Goal: Task Accomplishment & Management: Complete application form

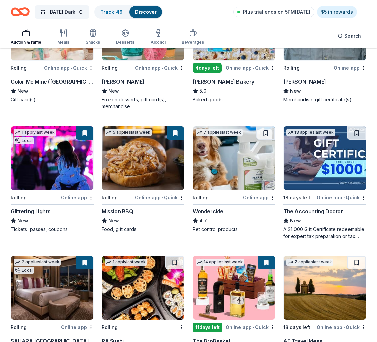
scroll to position [387, 0]
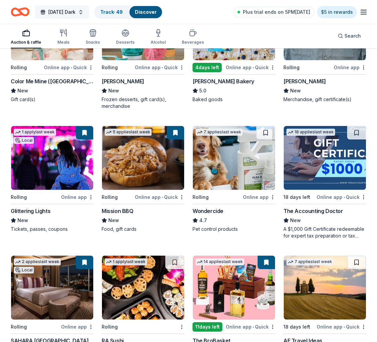
click at [73, 12] on span "[DATE] Dark" at bounding box center [61, 12] width 27 height 8
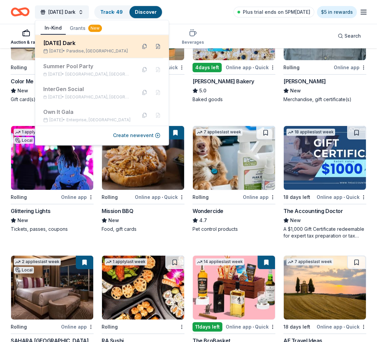
click at [97, 45] on div "[DATE] Dark" at bounding box center [87, 43] width 88 height 8
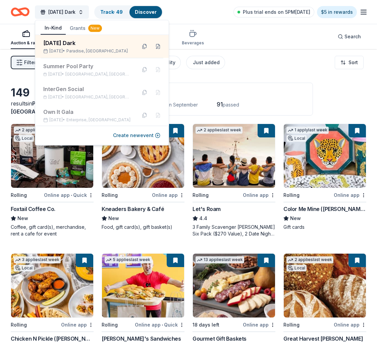
click at [252, 34] on div "Auction & raffle Meals Snacks Desserts Alcohol Beverages Search" at bounding box center [189, 36] width 356 height 25
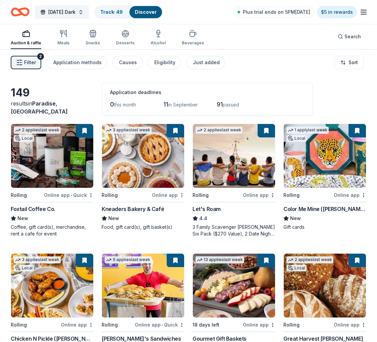
click at [33, 63] on span "Filter" at bounding box center [30, 62] width 12 height 8
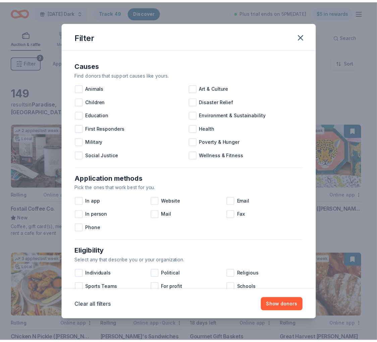
scroll to position [200, 0]
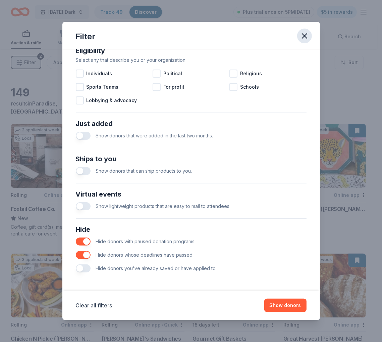
click at [303, 36] on icon "button" at bounding box center [304, 35] width 9 height 9
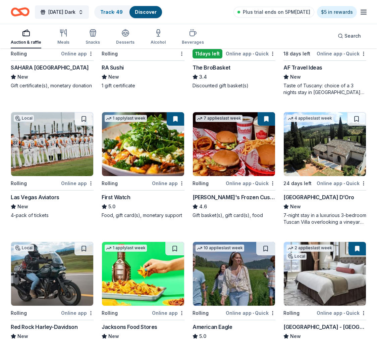
scroll to position [619, 0]
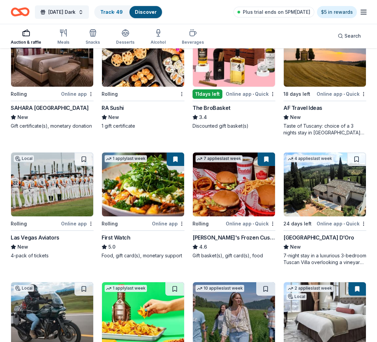
click at [363, 10] on line "button" at bounding box center [363, 10] width 5 height 0
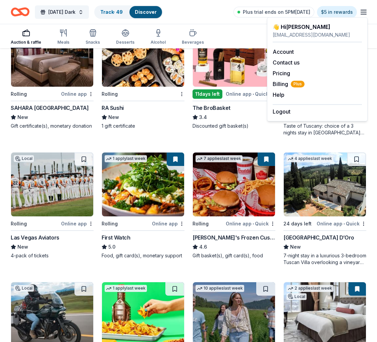
click at [237, 30] on div "Auction & raffle Meals Snacks Desserts Alcohol Beverages Search" at bounding box center [189, 35] width 356 height 25
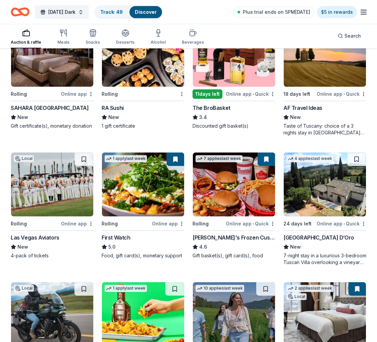
click at [28, 13] on icon "Home" at bounding box center [23, 11] width 10 height 7
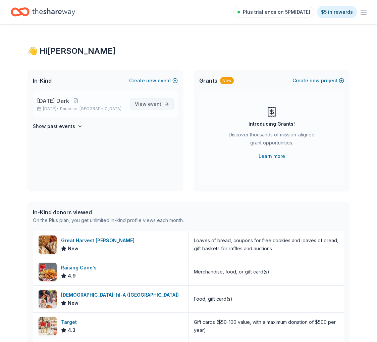
click at [140, 103] on span "View event" at bounding box center [148, 104] width 27 height 8
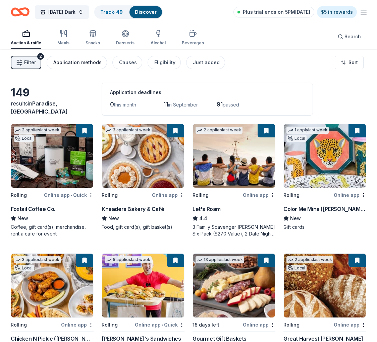
click at [95, 59] on div "Application methods" at bounding box center [77, 62] width 48 height 8
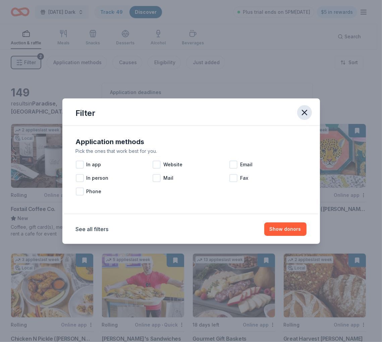
click at [305, 112] on icon "button" at bounding box center [304, 112] width 5 height 5
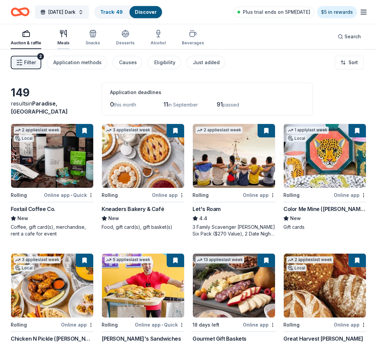
click at [68, 34] on div "button" at bounding box center [63, 34] width 12 height 8
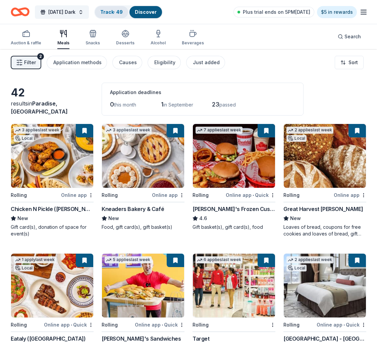
click at [119, 14] on link "Track · 49" at bounding box center [111, 12] width 22 height 6
click at [154, 12] on link "Discover" at bounding box center [146, 12] width 22 height 6
click at [106, 14] on div "Track · 49" at bounding box center [111, 12] width 33 height 12
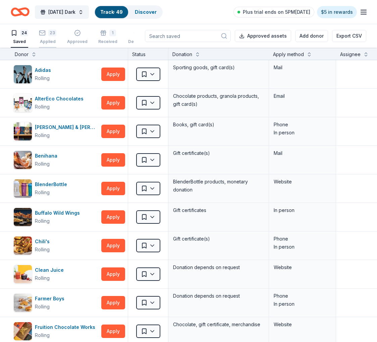
click at [44, 34] on icon "button" at bounding box center [42, 33] width 7 height 7
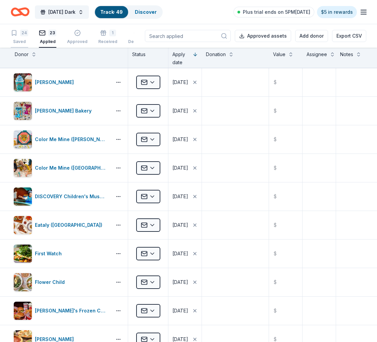
click at [23, 35] on div "24" at bounding box center [24, 33] width 8 height 7
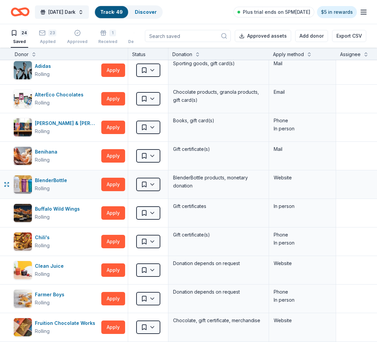
scroll to position [4, 0]
click at [109, 187] on button "Apply" at bounding box center [113, 184] width 24 height 13
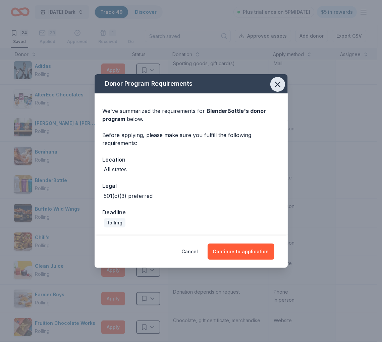
click at [277, 86] on icon "button" at bounding box center [278, 84] width 5 height 5
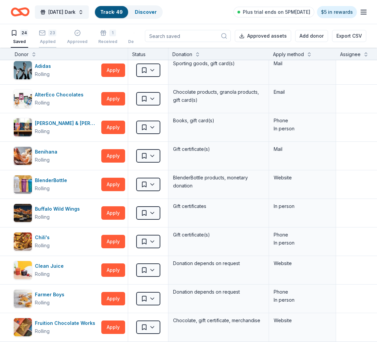
click at [46, 34] on div "23" at bounding box center [47, 33] width 17 height 7
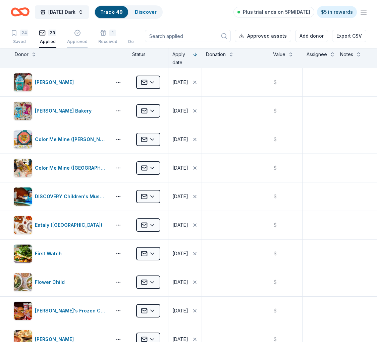
click at [75, 33] on icon "button" at bounding box center [77, 33] width 7 height 7
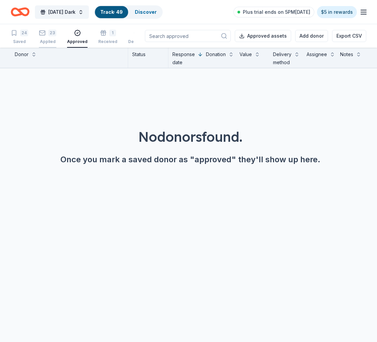
click at [43, 37] on div "23 Applied" at bounding box center [47, 37] width 17 height 15
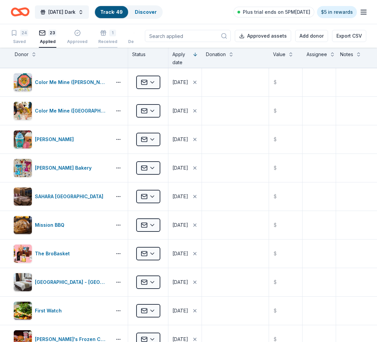
click at [101, 35] on icon "button" at bounding box center [103, 34] width 4 height 3
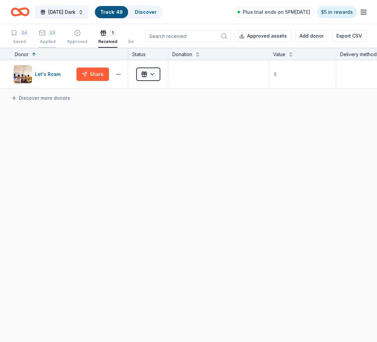
click at [50, 37] on div "23 Applied" at bounding box center [47, 37] width 17 height 15
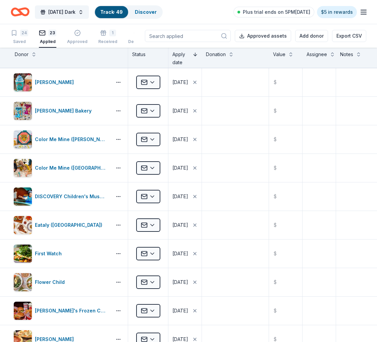
click at [196, 54] on button at bounding box center [195, 53] width 5 height 7
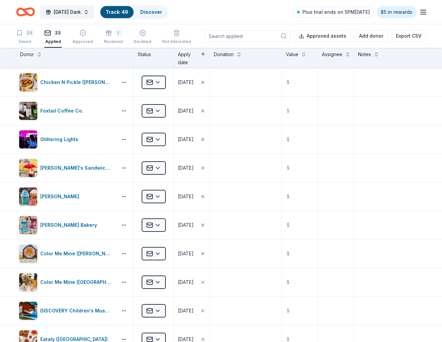
click at [198, 55] on div "Apply date" at bounding box center [192, 58] width 28 height 16
click at [205, 54] on div "Apply date" at bounding box center [192, 58] width 36 height 20
click at [201, 54] on button at bounding box center [202, 53] width 5 height 7
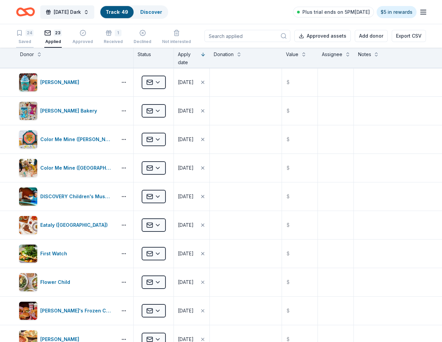
click at [26, 35] on div "24" at bounding box center [30, 33] width 8 height 7
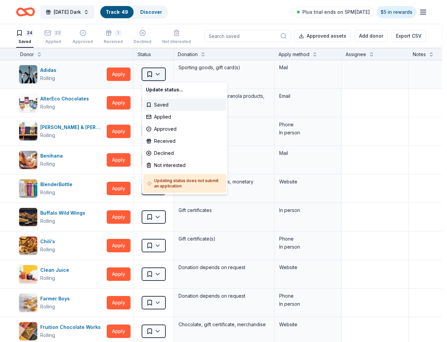
click at [158, 76] on html "Monday's Dark Track · 49 Discover Plus trial ends on 5PM, 9/2 $5 in rewards 24 …" at bounding box center [223, 171] width 447 height 342
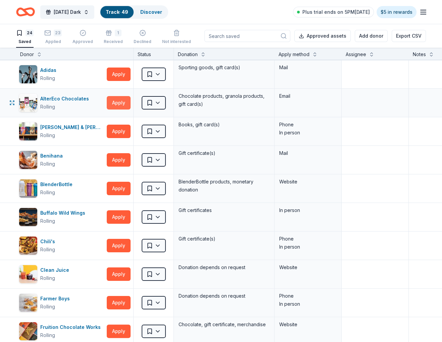
click at [119, 105] on button "Apply" at bounding box center [119, 102] width 24 height 13
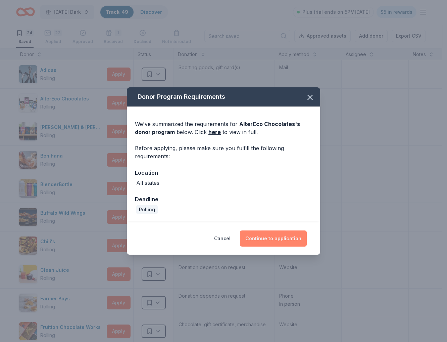
click at [263, 240] on button "Continue to application" at bounding box center [273, 238] width 67 height 16
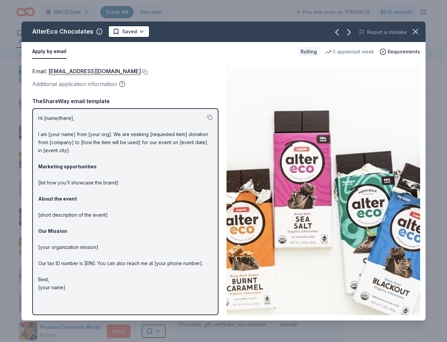
click at [38, 115] on div "Hi [name/there], I am [your name] from [your org]. We are seeking [requested it…" at bounding box center [125, 211] width 186 height 207
click at [209, 117] on button at bounding box center [209, 116] width 5 height 5
click at [103, 55] on div "Apply by email" at bounding box center [162, 52] width 260 height 14
click at [141, 73] on button at bounding box center [144, 71] width 7 height 5
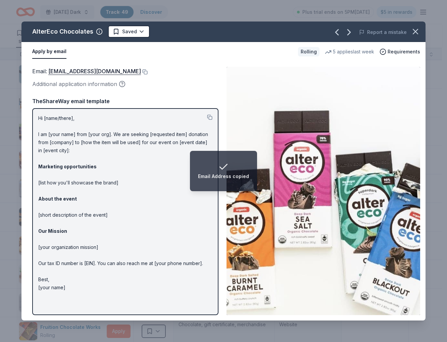
click at [95, 55] on div "Apply by email" at bounding box center [162, 52] width 260 height 14
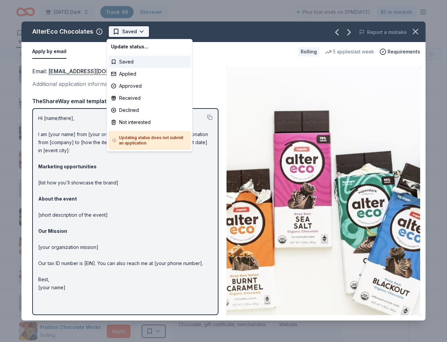
click at [142, 32] on html "Monday's Dark Track · 49 Discover Plus trial ends on 5PM, 9/2 $5 in rewards 24 …" at bounding box center [223, 171] width 447 height 342
click at [168, 31] on html "Monday's Dark Track · 49 Discover Plus trial ends on 5PM, 9/2 $5 in rewards 24 …" at bounding box center [223, 171] width 447 height 342
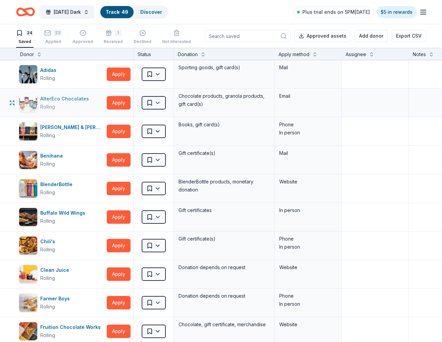
click at [74, 98] on div "AlterEco Chocolates" at bounding box center [65, 99] width 51 height 8
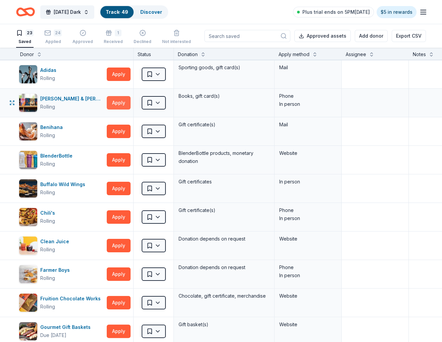
click at [123, 103] on button "Apply" at bounding box center [119, 102] width 24 height 13
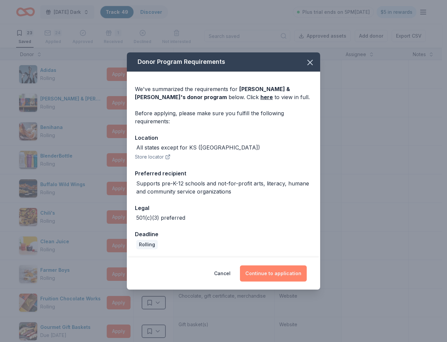
click at [267, 272] on button "Continue to application" at bounding box center [273, 273] width 67 height 16
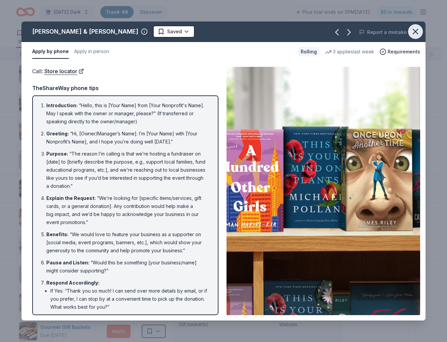
click at [377, 33] on icon "button" at bounding box center [415, 31] width 9 height 9
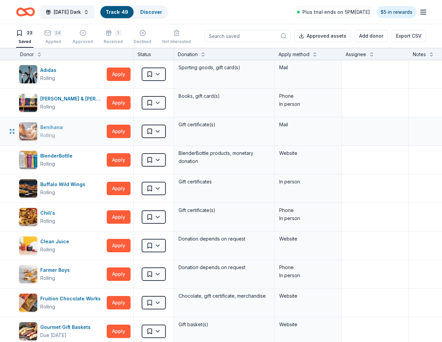
click at [69, 134] on div "Benihana Rolling" at bounding box center [61, 131] width 85 height 19
click at [117, 161] on button "Apply" at bounding box center [119, 159] width 24 height 13
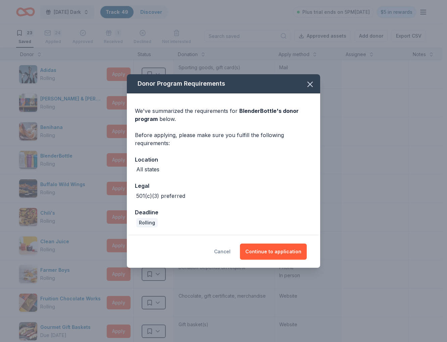
click at [229, 254] on button "Cancel" at bounding box center [222, 251] width 16 height 16
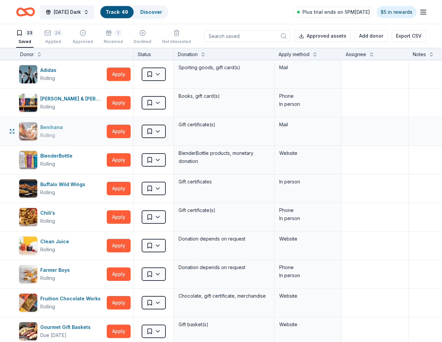
click at [69, 136] on div "Benihana Rolling" at bounding box center [61, 131] width 85 height 19
click at [78, 159] on div "BlenderBottle Rolling" at bounding box center [61, 159] width 85 height 19
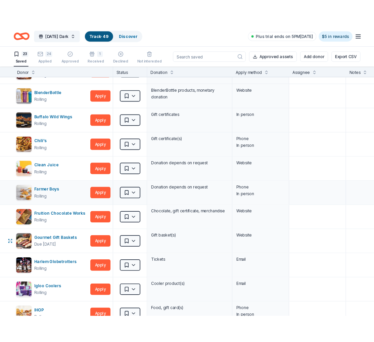
scroll to position [78, 0]
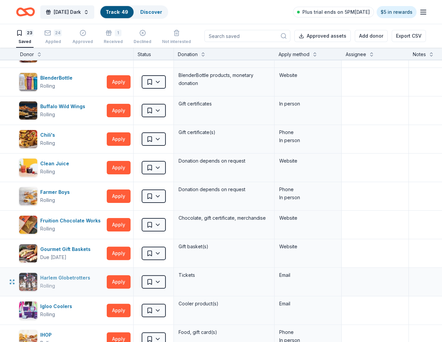
click at [84, 282] on div "Rolling" at bounding box center [66, 286] width 53 height 8
click at [81, 167] on div "Clean Juice Rolling" at bounding box center [61, 167] width 85 height 19
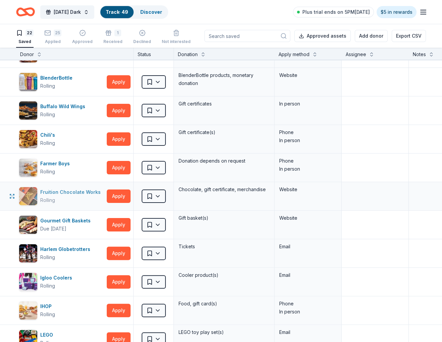
click at [96, 194] on div "Fruition Chocolate Works" at bounding box center [71, 192] width 63 height 8
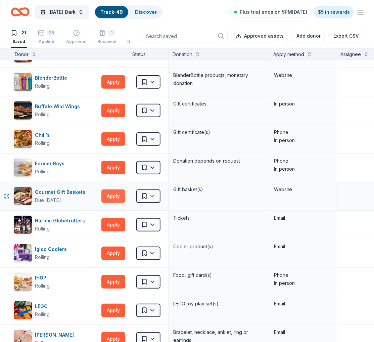
click at [119, 198] on button "Apply" at bounding box center [113, 195] width 24 height 13
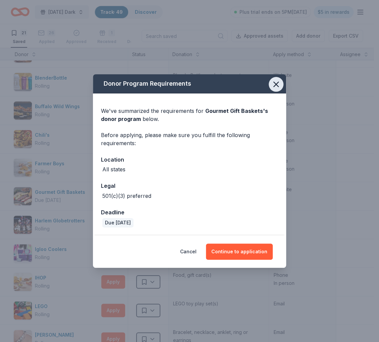
click at [277, 89] on icon "button" at bounding box center [275, 84] width 9 height 9
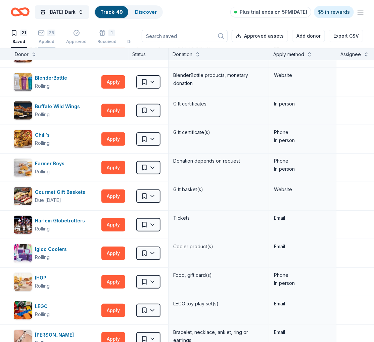
click at [46, 41] on div "Applied" at bounding box center [46, 41] width 17 height 5
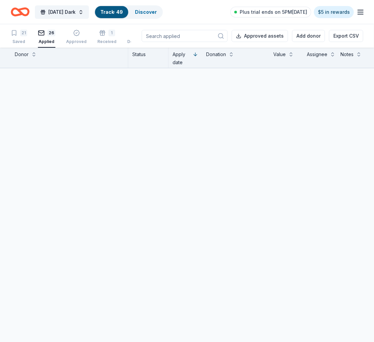
scroll to position [86, 0]
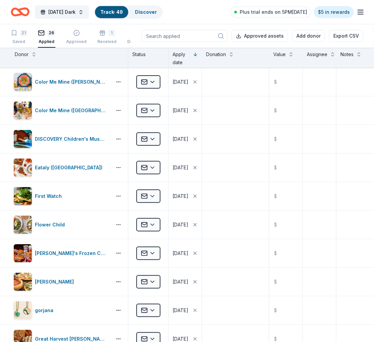
click at [46, 32] on div "26" at bounding box center [46, 33] width 17 height 7
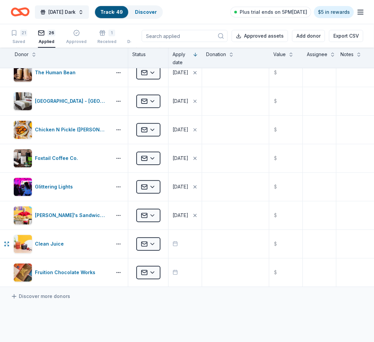
scroll to position [597, 0]
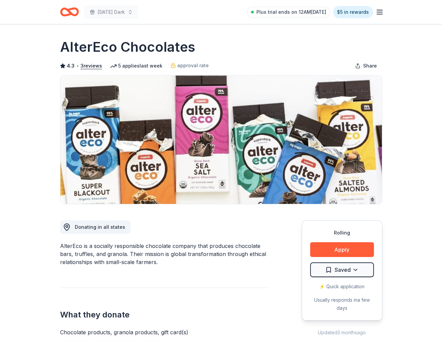
drag, startPoint x: 158, startPoint y: 262, endPoint x: 66, endPoint y: 245, distance: 93.5
click at [66, 245] on div "AlterEco is a socially responsible chocolate company that produces chocolate ba…" at bounding box center [164, 254] width 209 height 24
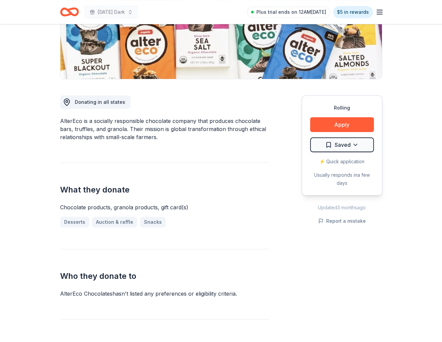
scroll to position [125, 0]
drag, startPoint x: 58, startPoint y: 119, endPoint x: 157, endPoint y: 137, distance: 100.9
click at [157, 137] on div "AlterEco is a socially responsible chocolate company that produces chocolate ba…" at bounding box center [164, 129] width 209 height 24
click at [164, 127] on div "AlterEco is a socially responsible chocolate company that produces chocolate ba…" at bounding box center [164, 129] width 209 height 24
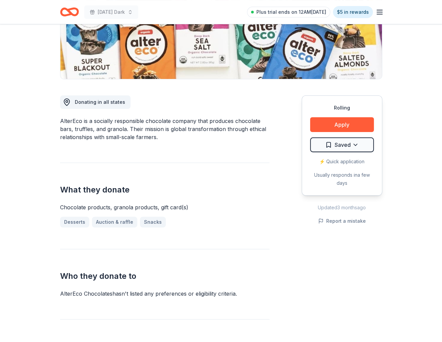
click at [164, 127] on div "AlterEco is a socially responsible chocolate company that produces chocolate ba…" at bounding box center [164, 129] width 209 height 24
click at [345, 123] on button "Apply" at bounding box center [342, 124] width 64 height 15
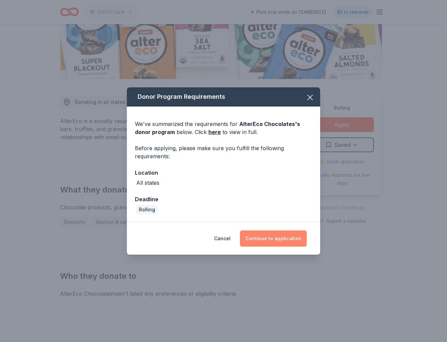
click at [291, 241] on button "Continue to application" at bounding box center [273, 238] width 67 height 16
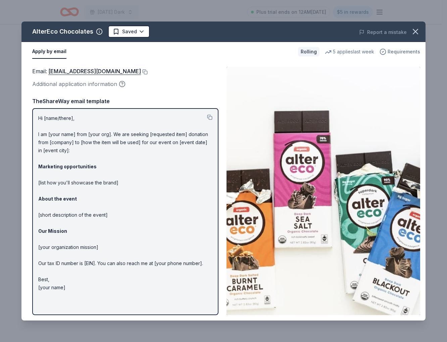
click at [392, 49] on span "Requirements" at bounding box center [404, 52] width 33 height 8
click at [242, 74] on img at bounding box center [324, 191] width 194 height 248
click at [416, 32] on icon "button" at bounding box center [415, 31] width 5 height 5
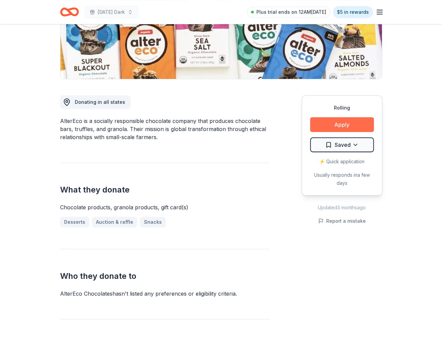
click at [347, 122] on button "Apply" at bounding box center [342, 124] width 64 height 15
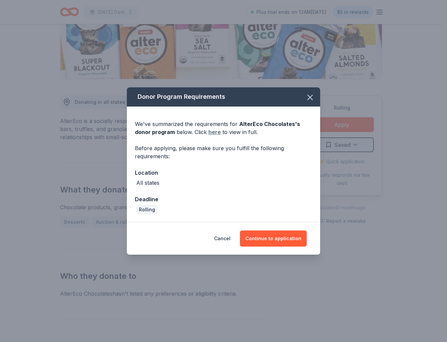
click at [216, 135] on link "here" at bounding box center [214, 132] width 12 height 8
click at [308, 98] on icon "button" at bounding box center [309, 97] width 9 height 9
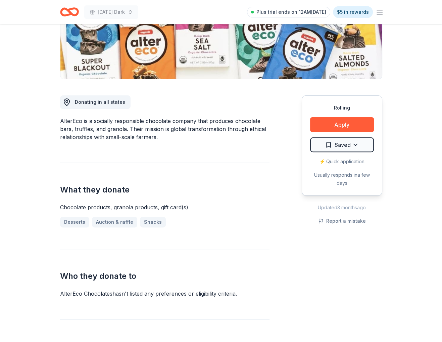
drag, startPoint x: 158, startPoint y: 138, endPoint x: 95, endPoint y: 132, distance: 63.0
click at [95, 132] on div "AlterEco is a socially responsible chocolate company that produces chocolate ba…" at bounding box center [164, 129] width 209 height 24
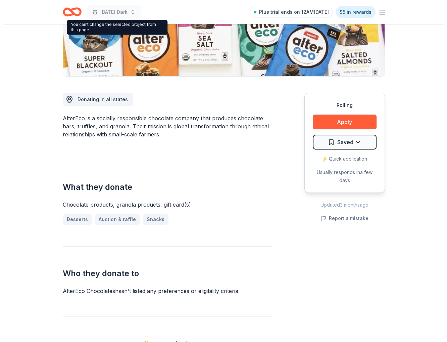
scroll to position [0, 0]
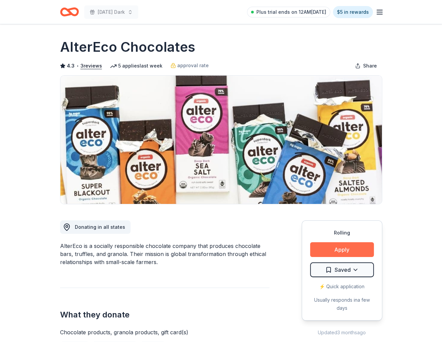
click at [326, 246] on button "Apply" at bounding box center [342, 249] width 64 height 15
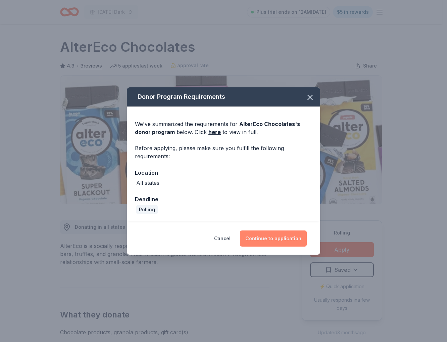
click at [269, 238] on button "Continue to application" at bounding box center [273, 238] width 67 height 16
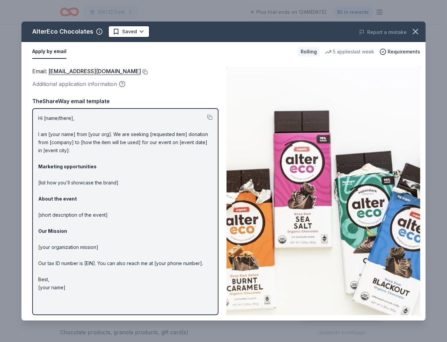
click at [141, 71] on button at bounding box center [144, 71] width 7 height 5
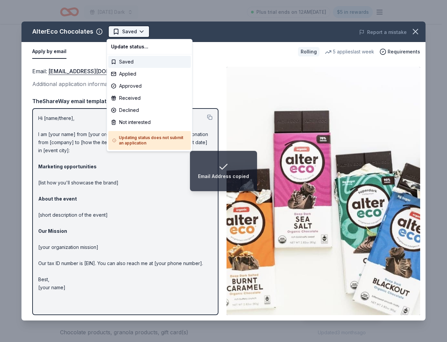
click at [139, 33] on html "Email Address copied Monday's Dark Plus trial ends on 12AM, 9/3 $5 in rewards R…" at bounding box center [223, 171] width 447 height 342
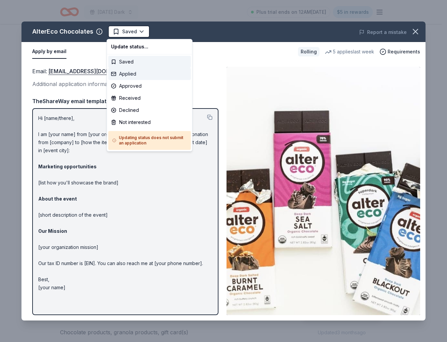
click at [142, 74] on div "Applied" at bounding box center [149, 74] width 83 height 12
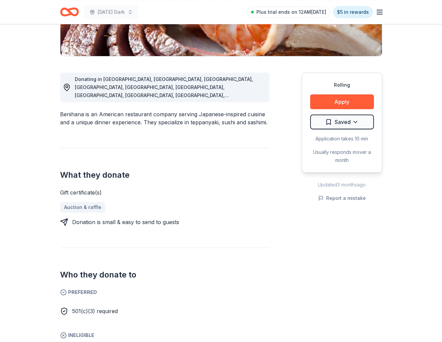
scroll to position [142, 0]
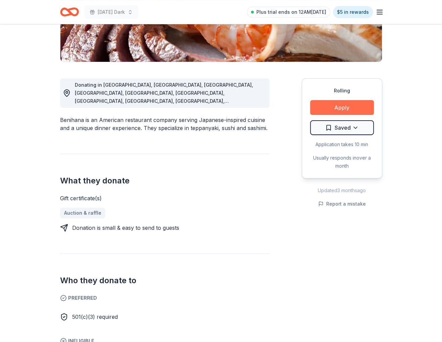
click at [330, 107] on button "Apply" at bounding box center [342, 107] width 64 height 15
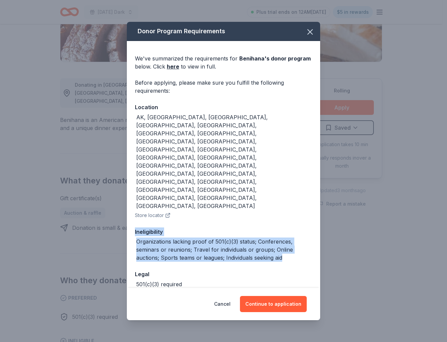
drag, startPoint x: 134, startPoint y: 174, endPoint x: 296, endPoint y: 201, distance: 164.4
click at [296, 201] on div "We've summarized the requirements for Benihana 's donor program below. Click he…" at bounding box center [223, 182] width 193 height 283
copy div "Ineligibility Organizations lacking proof of 501(c)(3) status; Conferences, sem…"
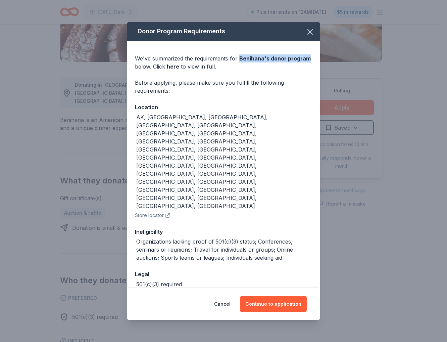
drag, startPoint x: 239, startPoint y: 81, endPoint x: 314, endPoint y: 84, distance: 75.6
click at [314, 84] on div "We've summarized the requirements for Benihana 's donor program below. Click he…" at bounding box center [223, 182] width 193 height 283
copy span "Benihana 's donor program"
click at [313, 37] on icon "button" at bounding box center [309, 31] width 9 height 9
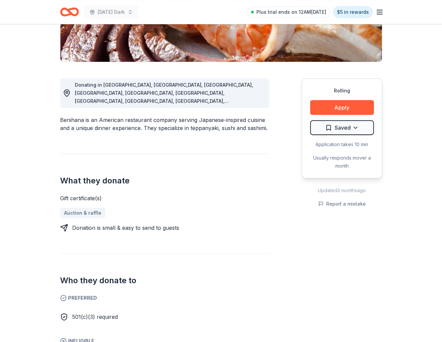
drag, startPoint x: 61, startPoint y: 111, endPoint x: 186, endPoint y: 113, distance: 124.9
click at [186, 116] on div "Benihana is an American restaurant company serving Japanese-inspired cuisine an…" at bounding box center [164, 124] width 209 height 16
click at [329, 106] on button "Apply" at bounding box center [342, 107] width 64 height 15
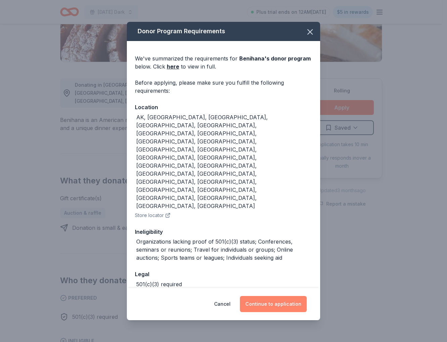
click at [278, 296] on button "Continue to application" at bounding box center [273, 304] width 67 height 16
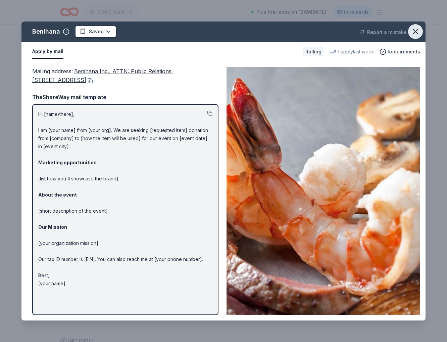
click at [416, 32] on icon "button" at bounding box center [415, 31] width 5 height 5
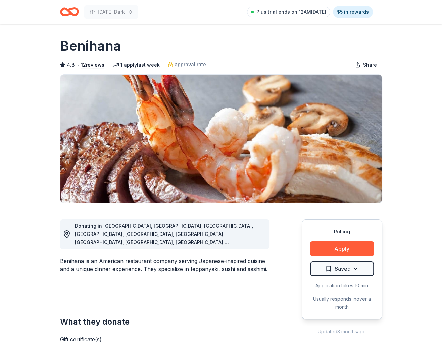
scroll to position [0, 0]
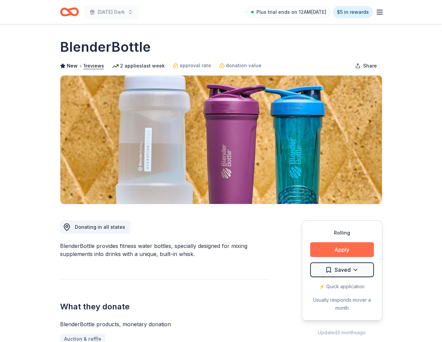
click at [322, 253] on button "Apply" at bounding box center [342, 249] width 64 height 15
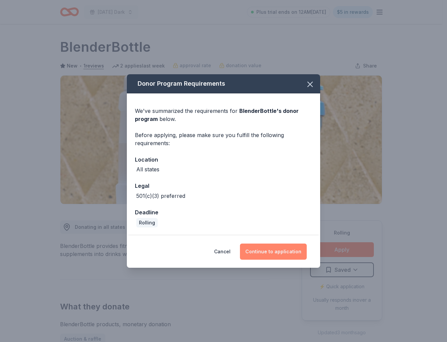
click at [270, 250] on button "Continue to application" at bounding box center [273, 251] width 67 height 16
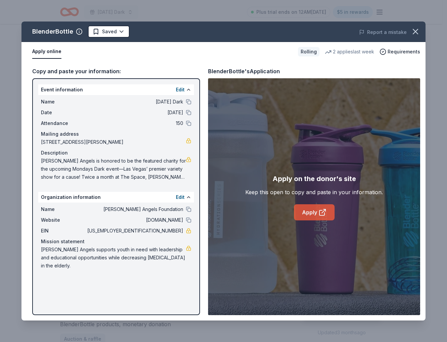
click at [311, 211] on link "Apply" at bounding box center [314, 212] width 41 height 16
click at [419, 27] on icon "button" at bounding box center [415, 31] width 9 height 9
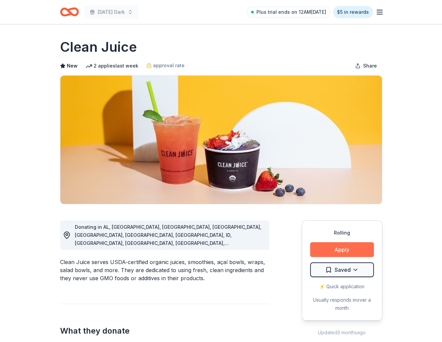
click at [324, 252] on button "Apply" at bounding box center [342, 249] width 64 height 15
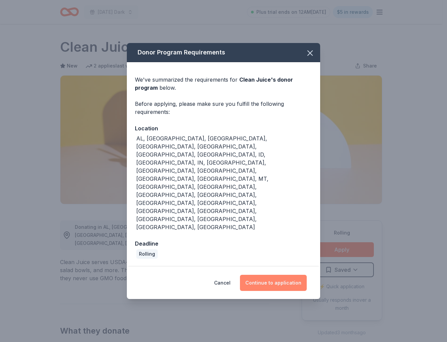
click at [271, 274] on button "Continue to application" at bounding box center [273, 282] width 67 height 16
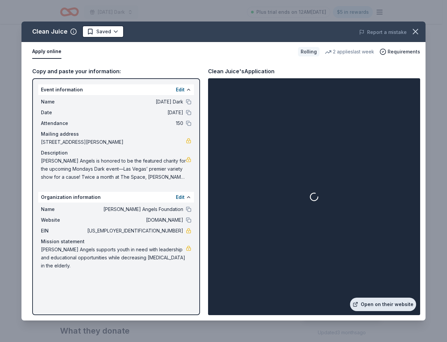
click at [366, 301] on link "Open on their website" at bounding box center [383, 303] width 66 height 13
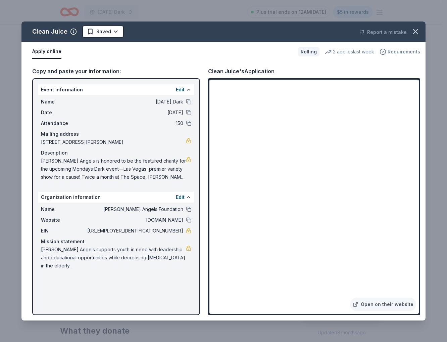
click at [386, 53] on icon "button" at bounding box center [383, 51] width 7 height 7
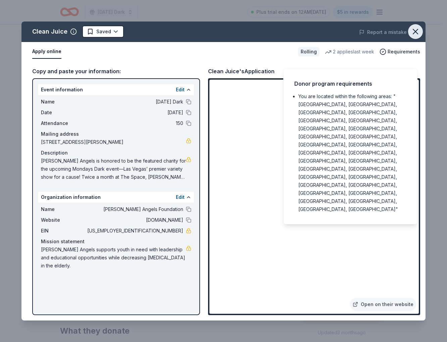
click at [417, 33] on icon "button" at bounding box center [415, 31] width 5 height 5
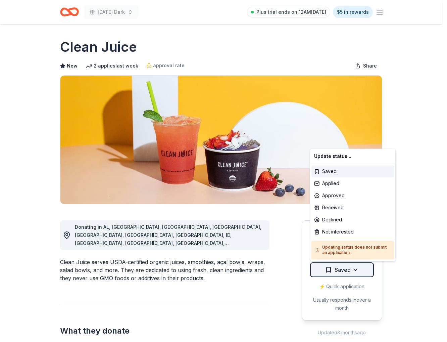
click at [357, 271] on html "Monday's Dark Plus trial ends on 12AM, 9/3 $5 in rewards Rolling Share Clean Ju…" at bounding box center [223, 171] width 447 height 342
click at [342, 186] on div "Applied" at bounding box center [352, 183] width 83 height 12
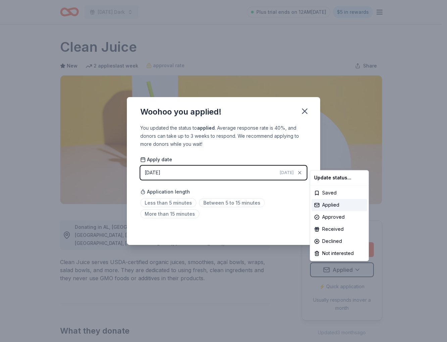
click at [246, 176] on html "Monday's Dark Plus trial ends on 12AM, 9/3 $5 in rewards Rolling Share Clean Ju…" at bounding box center [223, 171] width 447 height 342
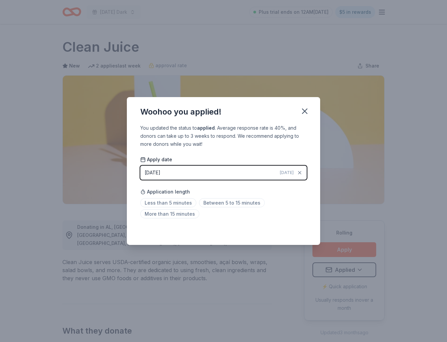
click at [224, 173] on button "08/28/2025 Today" at bounding box center [223, 172] width 166 height 14
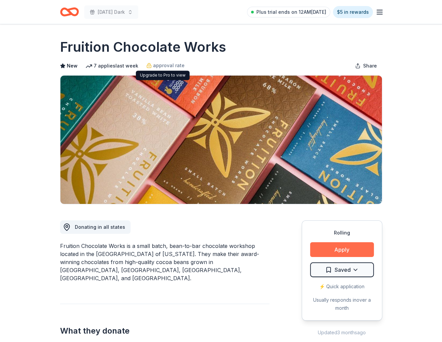
click at [322, 247] on button "Apply" at bounding box center [342, 249] width 64 height 15
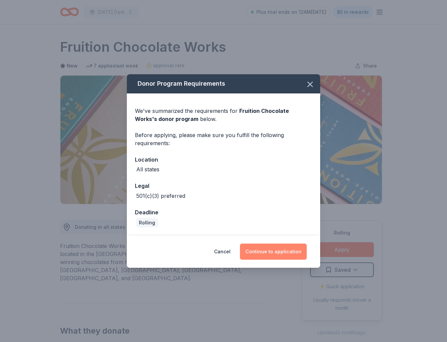
click at [270, 253] on button "Continue to application" at bounding box center [273, 251] width 67 height 16
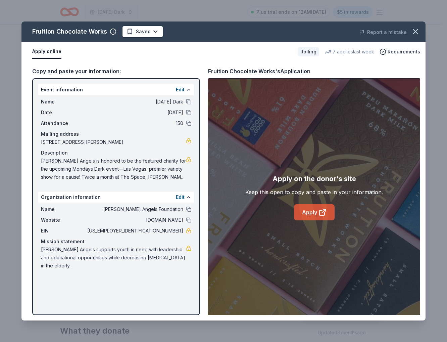
click at [324, 211] on icon at bounding box center [322, 212] width 8 height 8
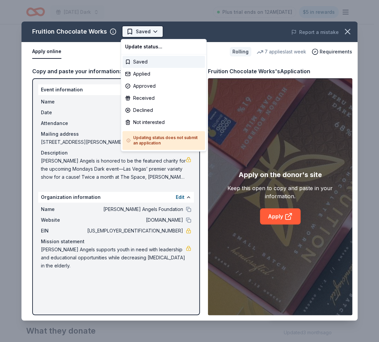
click at [153, 31] on html "[DATE] Dark Plus trial ends on 12AM[DATE] $5 in rewards Rolling Share Fruition …" at bounding box center [189, 171] width 379 height 342
click at [155, 76] on div "Applied" at bounding box center [163, 74] width 83 height 12
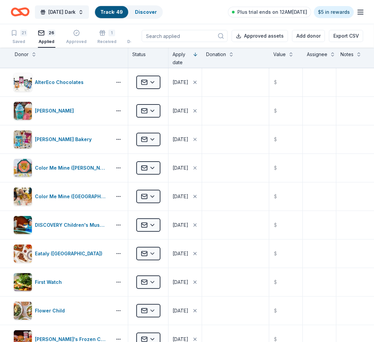
click at [192, 55] on div "Apply date" at bounding box center [185, 58] width 26 height 16
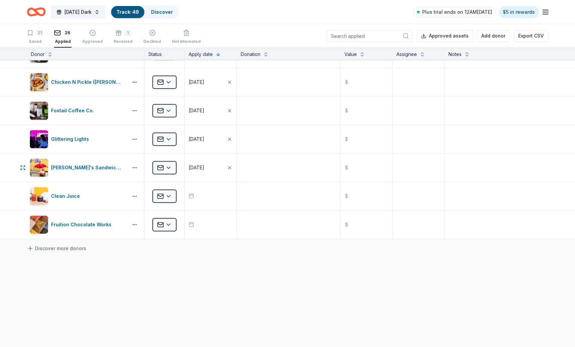
scroll to position [578, 0]
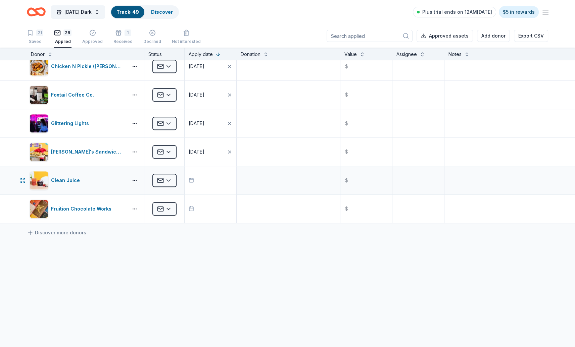
click at [202, 180] on button "button" at bounding box center [211, 180] width 52 height 28
click at [248, 291] on button "28" at bounding box center [249, 293] width 12 height 12
click at [203, 187] on button "[DATE]" at bounding box center [211, 180] width 52 height 28
click at [200, 208] on button "button" at bounding box center [211, 209] width 52 height 28
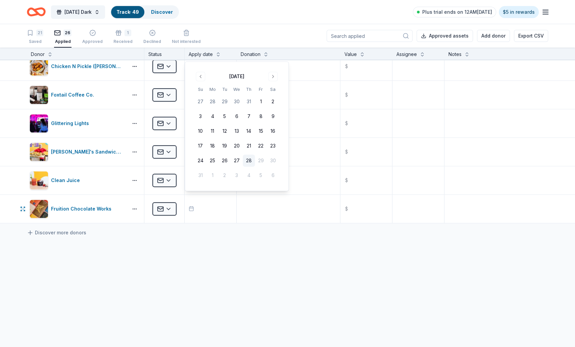
click at [250, 163] on button "28" at bounding box center [249, 161] width 12 height 12
click at [243, 155] on button "28" at bounding box center [249, 161] width 12 height 12
click at [250, 163] on button "28" at bounding box center [249, 161] width 12 height 12
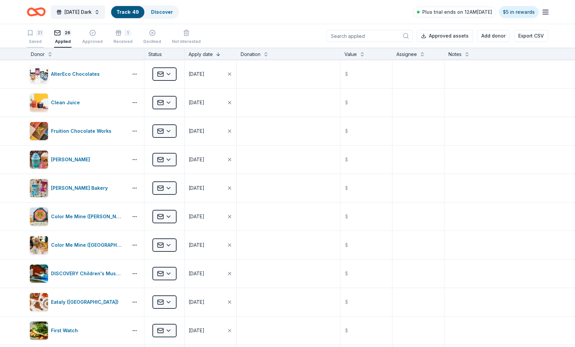
click at [42, 37] on div "21 Saved" at bounding box center [35, 37] width 16 height 15
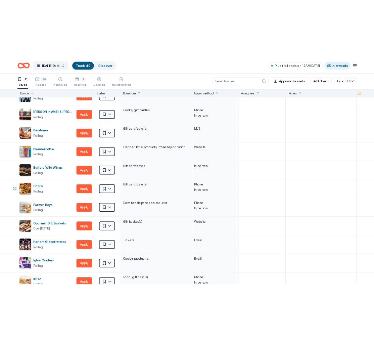
scroll to position [15, 0]
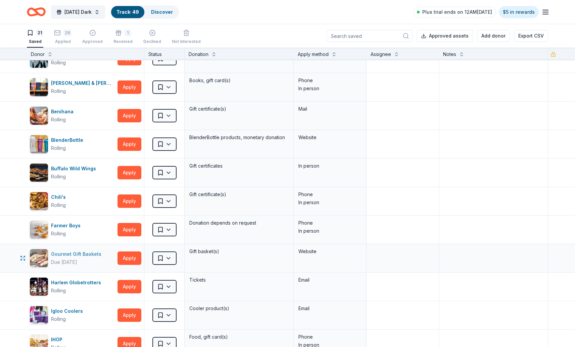
click at [92, 257] on div "Gourmet Gift Baskets" at bounding box center [77, 254] width 53 height 8
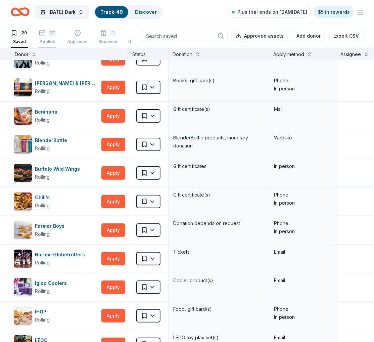
click at [51, 37] on div "27 Applied" at bounding box center [47, 37] width 17 height 15
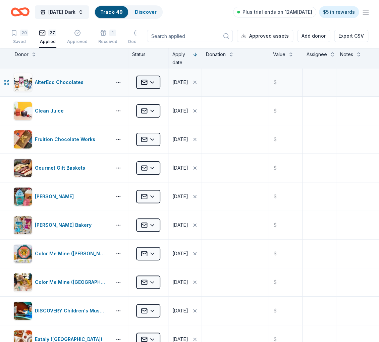
click at [153, 82] on html "Monday's Dark Track · 49 Discover Plus trial ends on 12AM, 9/3 $5 in rewards 20…" at bounding box center [189, 171] width 379 height 342
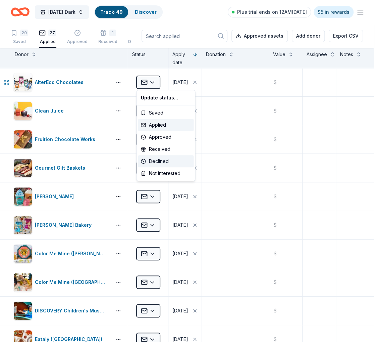
click at [163, 162] on div "Declined" at bounding box center [166, 161] width 56 height 12
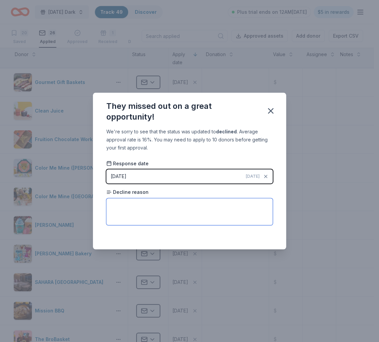
click at [211, 206] on textarea at bounding box center [189, 211] width 166 height 27
click at [169, 212] on textarea at bounding box center [189, 211] width 166 height 27
paste textarea "At this time, we’re unfortunately unable to fulfill donation requests due to ou…"
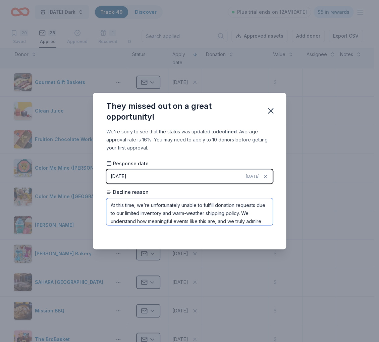
click at [111, 206] on textarea "At this time, we’re unfortunately unable to fulfill donation requests due to ou…" at bounding box center [189, 211] width 166 height 27
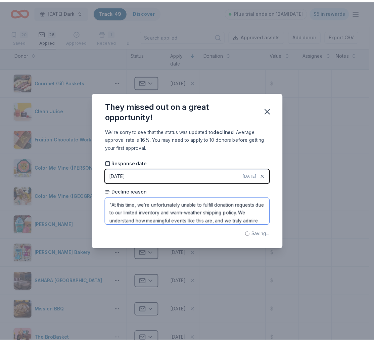
scroll to position [11, 0]
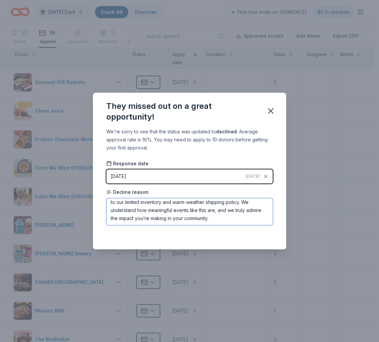
click at [220, 219] on textarea ""At this time, we’re unfortunately unable to fulfill donation requests due to o…" at bounding box center [189, 211] width 166 height 27
type textarea ""At this time, we’re unfortunately unable to fulfill donation requests due to o…"
click at [272, 109] on icon "button" at bounding box center [270, 110] width 5 height 5
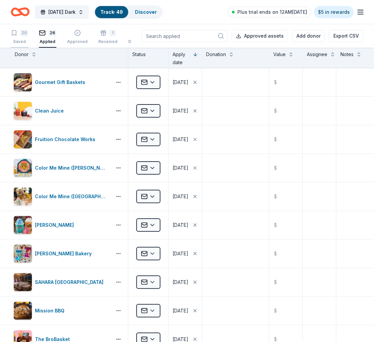
click at [23, 39] on div "Saved" at bounding box center [19, 41] width 17 height 5
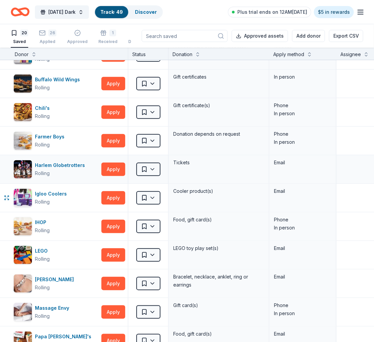
scroll to position [105, 0]
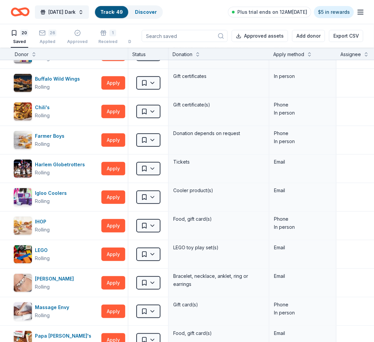
click at [123, 10] on link "Track · 49" at bounding box center [111, 12] width 22 height 6
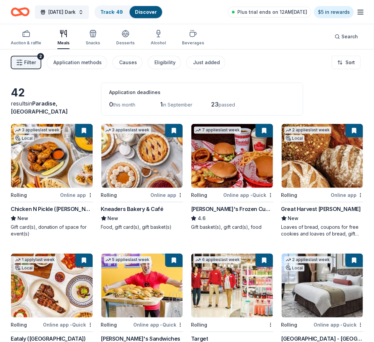
click at [149, 13] on link "Discover" at bounding box center [146, 12] width 22 height 6
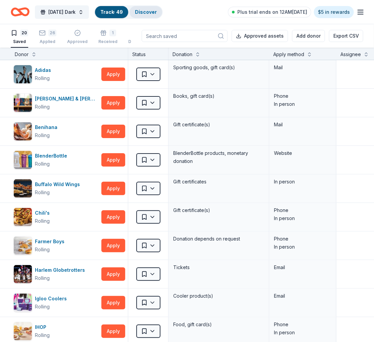
click at [142, 12] on div "Discover" at bounding box center [146, 12] width 33 height 12
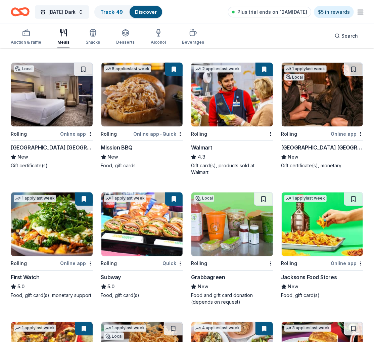
scroll to position [320, 0]
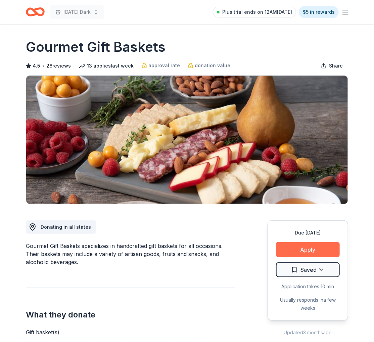
click at [303, 249] on button "Apply" at bounding box center [308, 249] width 64 height 15
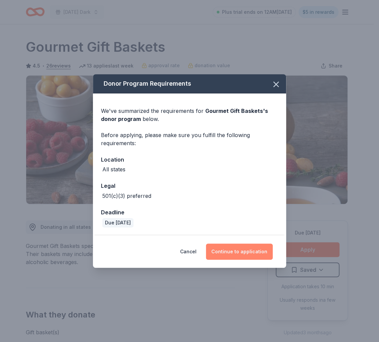
click at [252, 252] on button "Continue to application" at bounding box center [239, 251] width 67 height 16
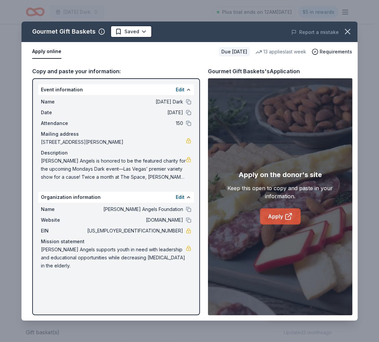
click at [274, 216] on link "Apply" at bounding box center [280, 216] width 41 height 16
click at [140, 32] on html "[DATE] Dark Plus trial ends on 12AM[DATE] $5 in rewards Due [DATE] Share Gourme…" at bounding box center [189, 171] width 379 height 342
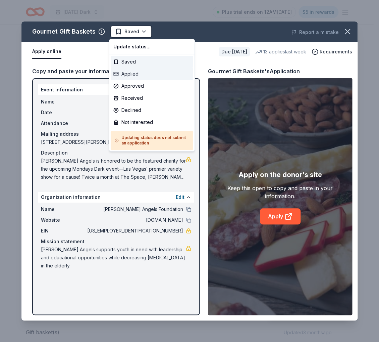
click at [135, 72] on div "Applied" at bounding box center [152, 74] width 83 height 12
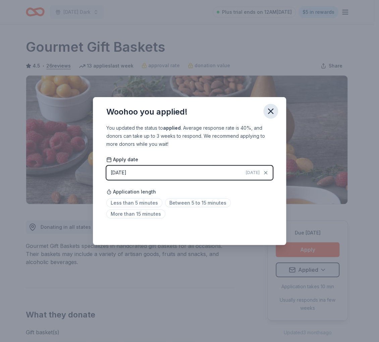
click at [273, 109] on icon "button" at bounding box center [270, 111] width 5 height 5
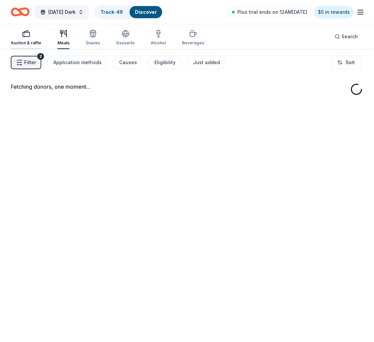
click at [26, 37] on rect "button" at bounding box center [26, 34] width 7 height 4
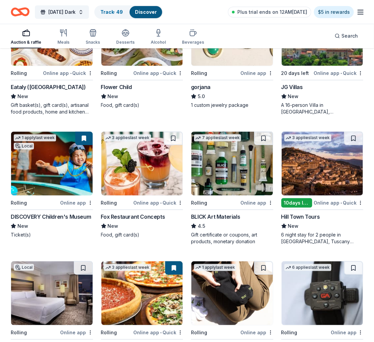
scroll to position [1107, 0]
